Goal: Information Seeking & Learning: Learn about a topic

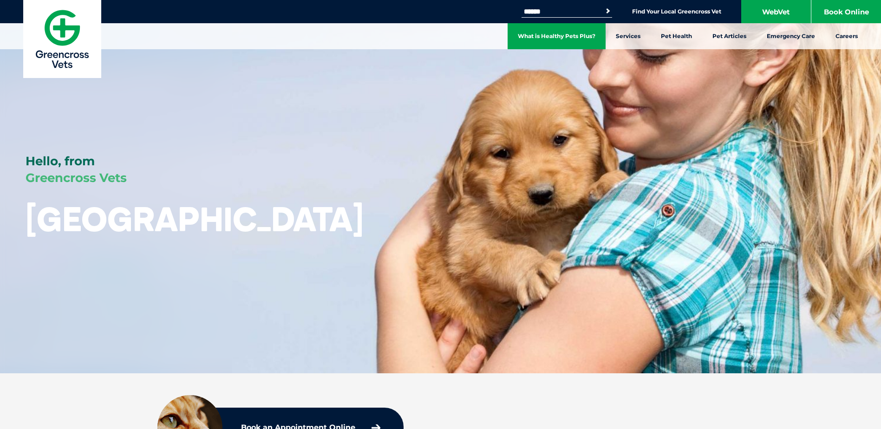
click at [578, 37] on link "What is Healthy Pets Plus?" at bounding box center [557, 36] width 98 height 26
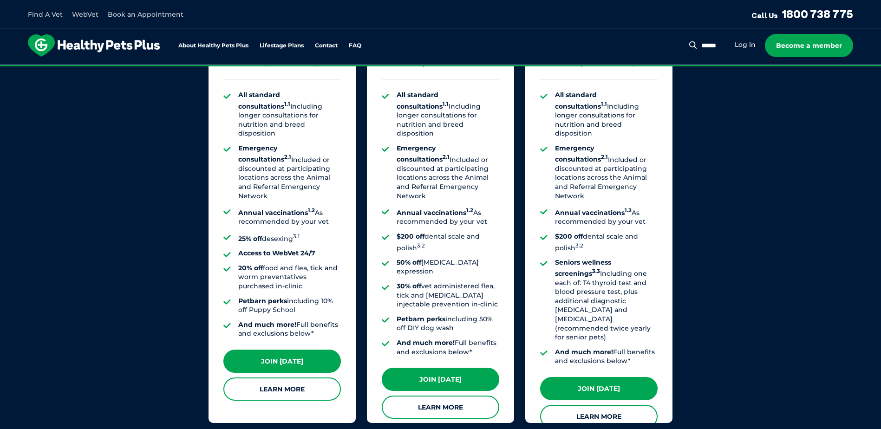
scroll to position [743, 0]
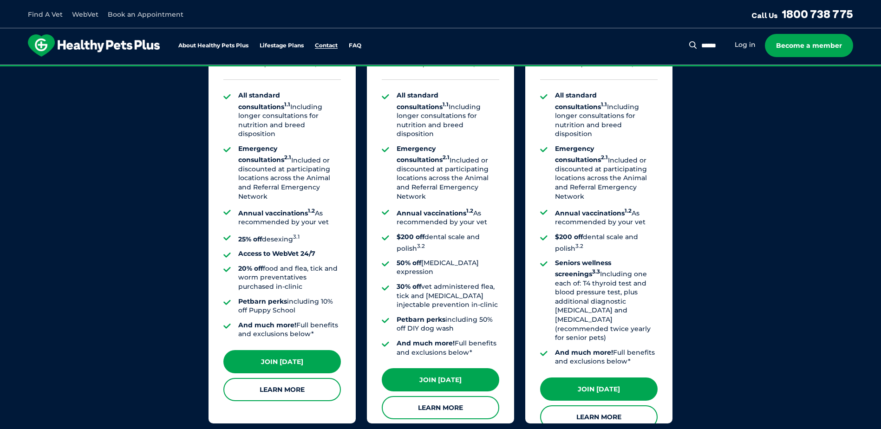
click at [331, 43] on link "Contact" at bounding box center [326, 46] width 23 height 6
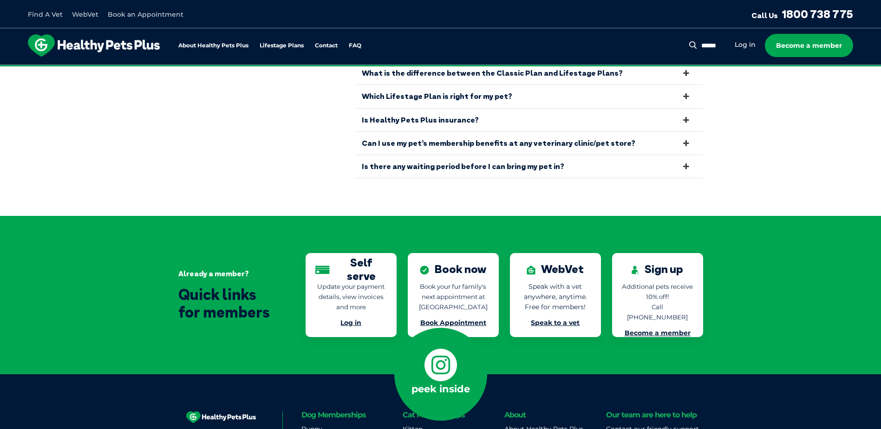
scroll to position [1994, 0]
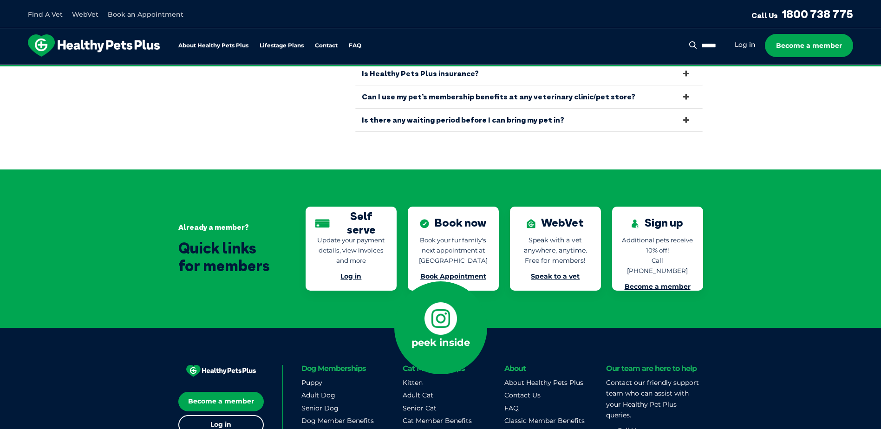
click at [551, 272] on link "Speak to a vet" at bounding box center [555, 276] width 49 height 8
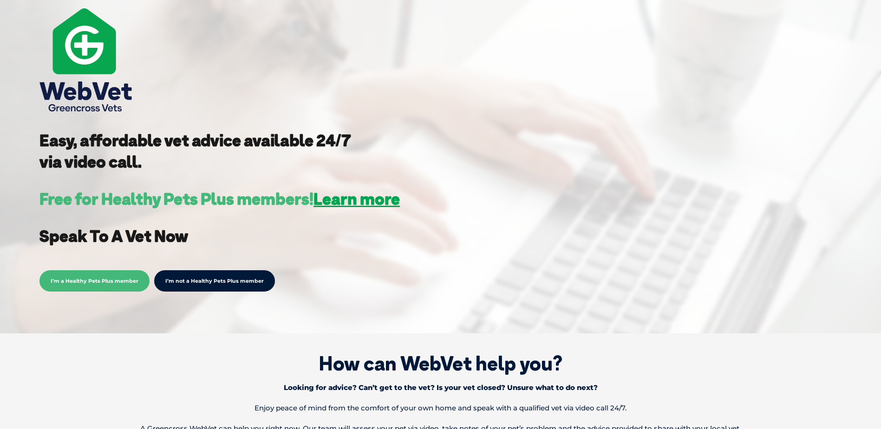
scroll to position [139, 0]
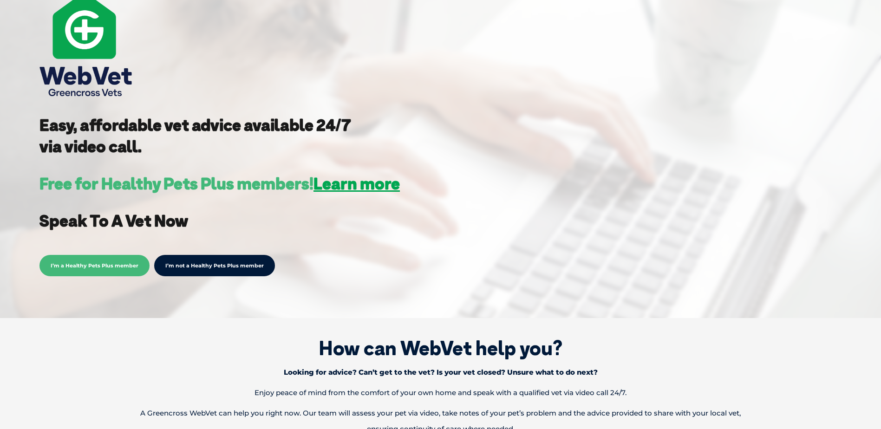
click at [84, 261] on span "I’m a Healthy Pets Plus member" at bounding box center [94, 265] width 110 height 21
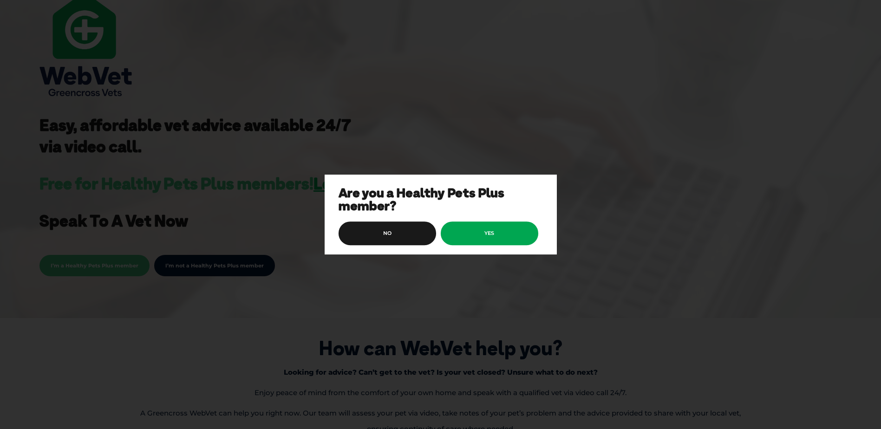
click at [500, 232] on link "yes" at bounding box center [490, 234] width 98 height 24
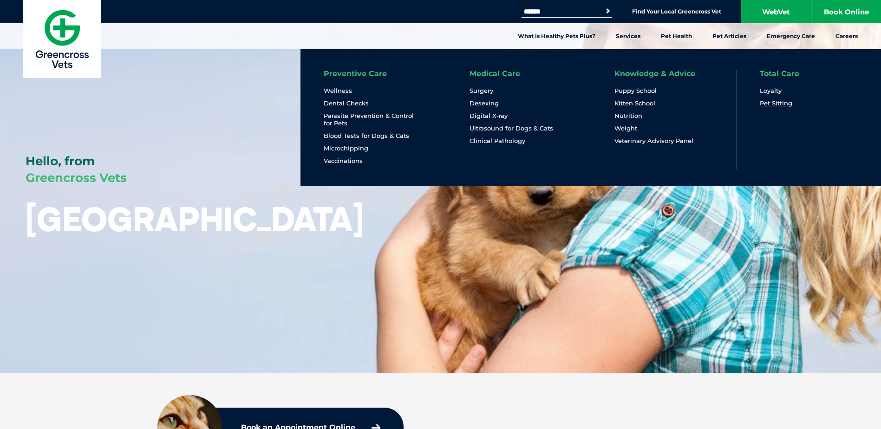
click at [769, 100] on link "Pet Sitting" at bounding box center [776, 103] width 33 height 8
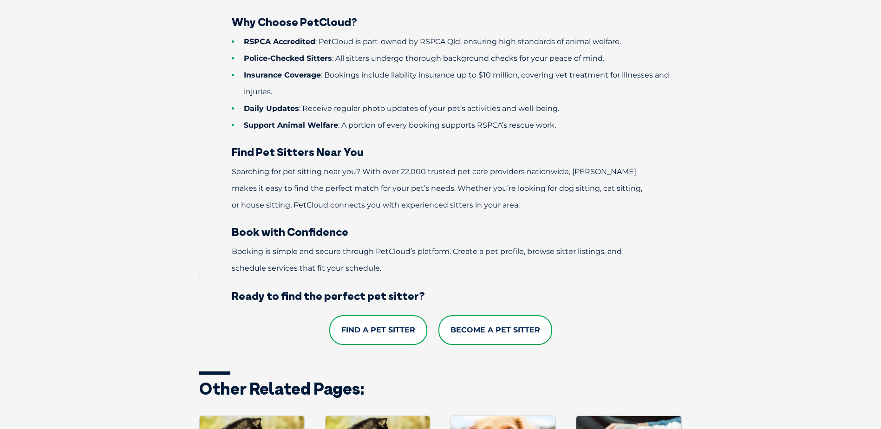
scroll to position [557, 0]
click at [369, 331] on link "Find a Pet Sitter" at bounding box center [378, 330] width 98 height 30
